Goal: Task Accomplishment & Management: Manage account settings

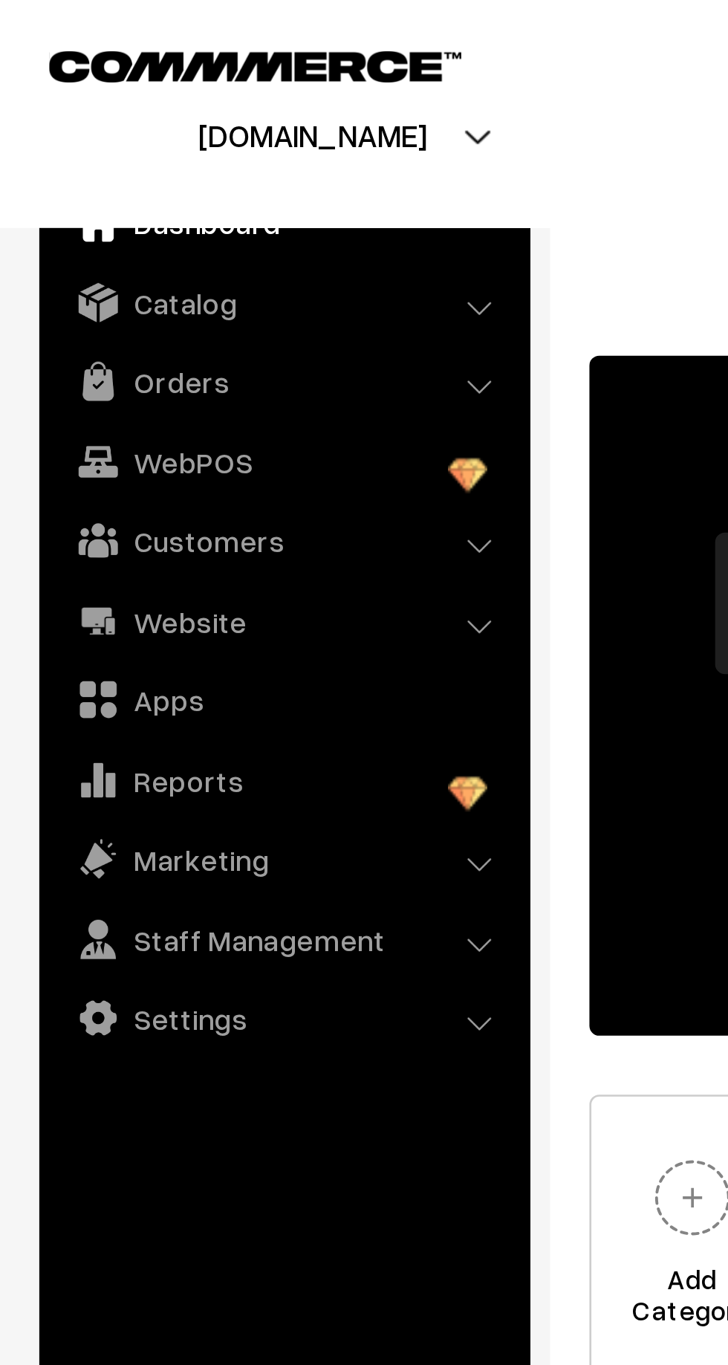
click at [81, 147] on link "Orders" at bounding box center [107, 144] width 177 height 27
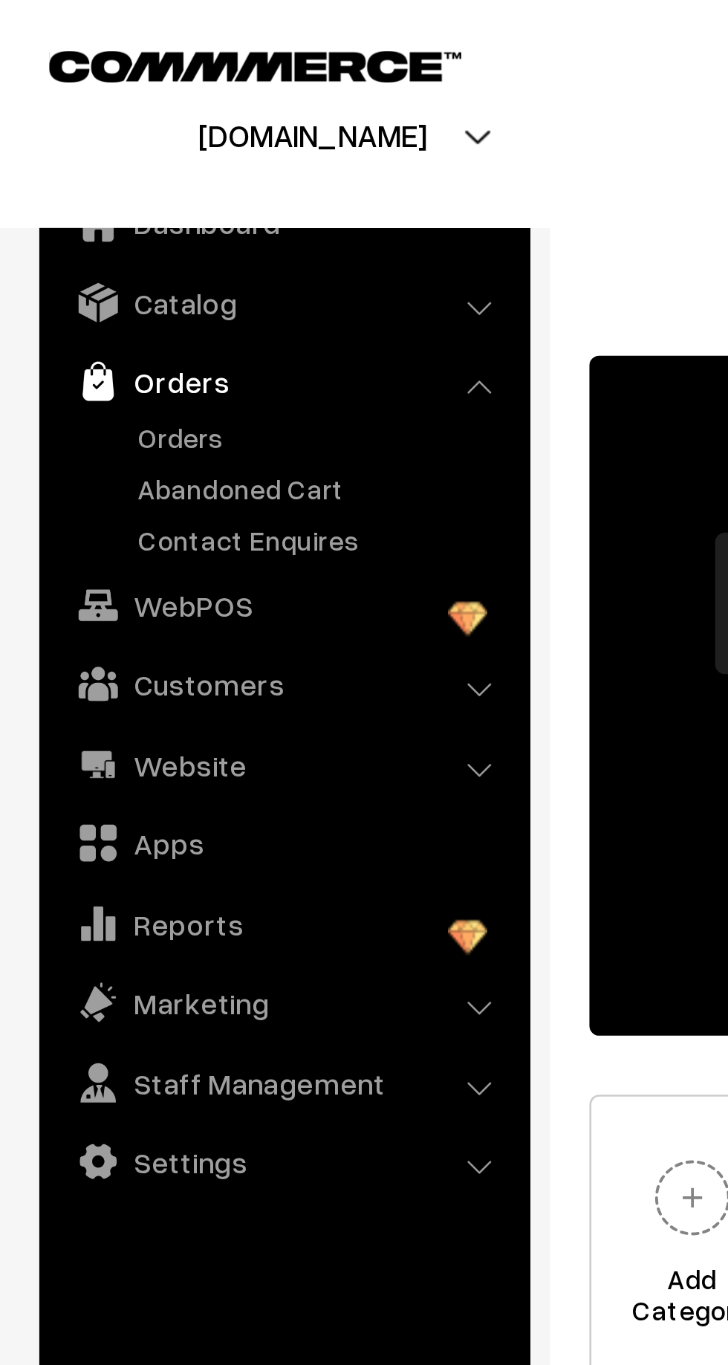
click at [91, 189] on link "Abandoned Cart" at bounding box center [121, 185] width 147 height 16
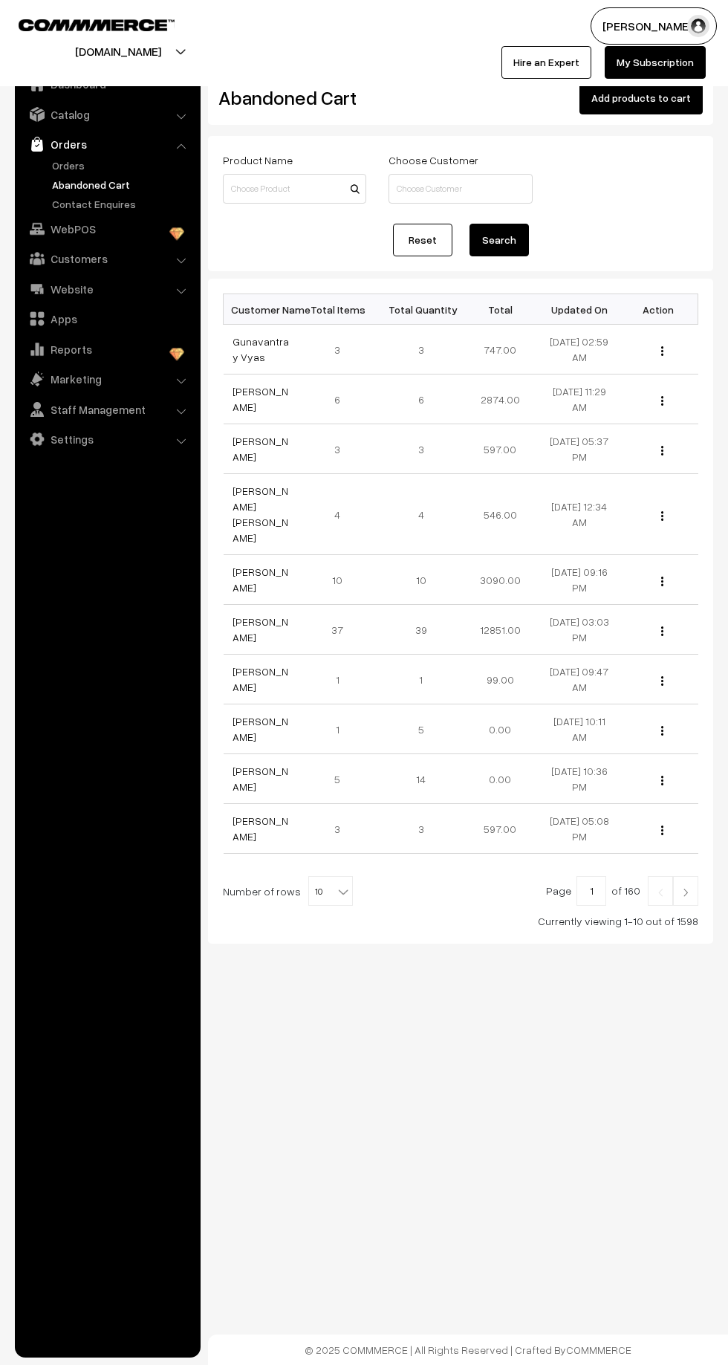
click at [262, 340] on link "Gunavantray Vyas" at bounding box center [261, 349] width 56 height 28
